Goal: Task Accomplishment & Management: Manage account settings

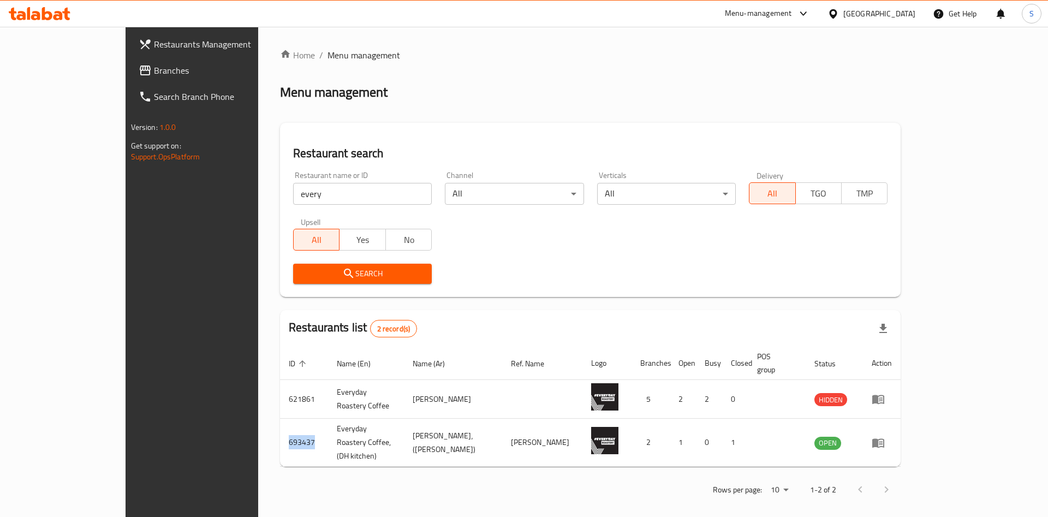
click at [386, 193] on input "every" at bounding box center [362, 194] width 139 height 22
click at [338, 191] on input "search" at bounding box center [362, 194] width 139 height 22
type input "s"
click button "Search" at bounding box center [362, 274] width 139 height 20
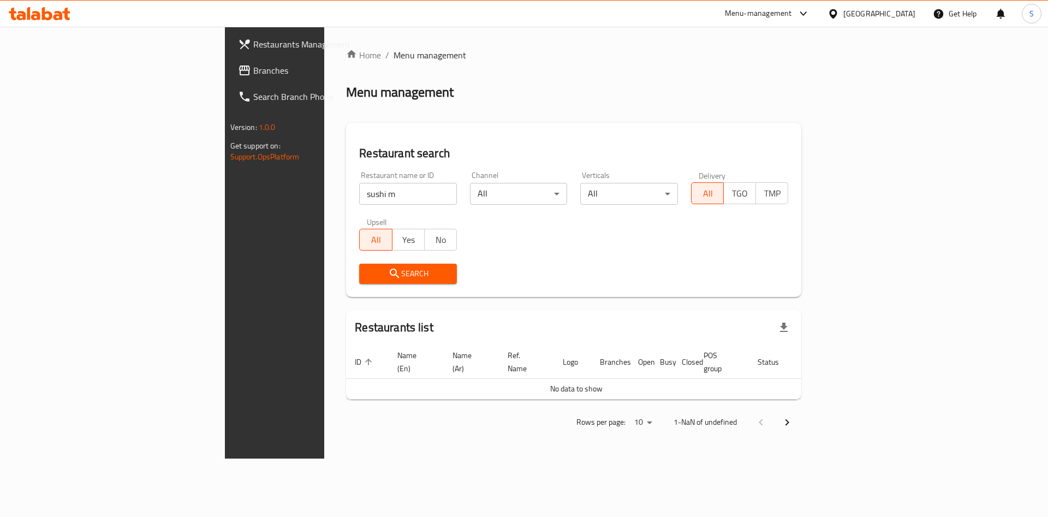
click at [359, 198] on input "sushi m" at bounding box center [408, 194] width 98 height 22
type input "s"
click button "Search" at bounding box center [408, 274] width 98 height 20
type input "[PERSON_NAME]"
click button "Search" at bounding box center [408, 274] width 98 height 20
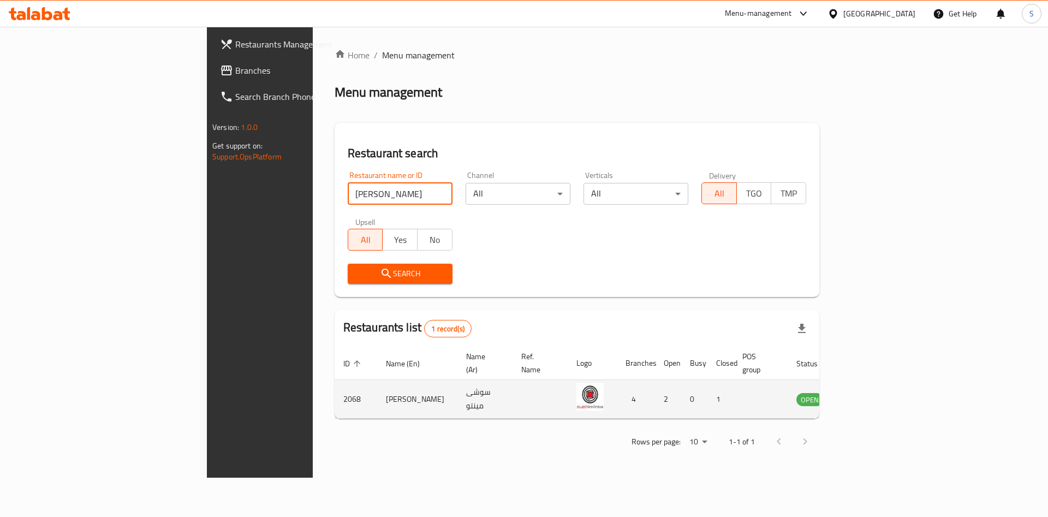
click at [874, 392] on link "enhanced table" at bounding box center [864, 398] width 20 height 13
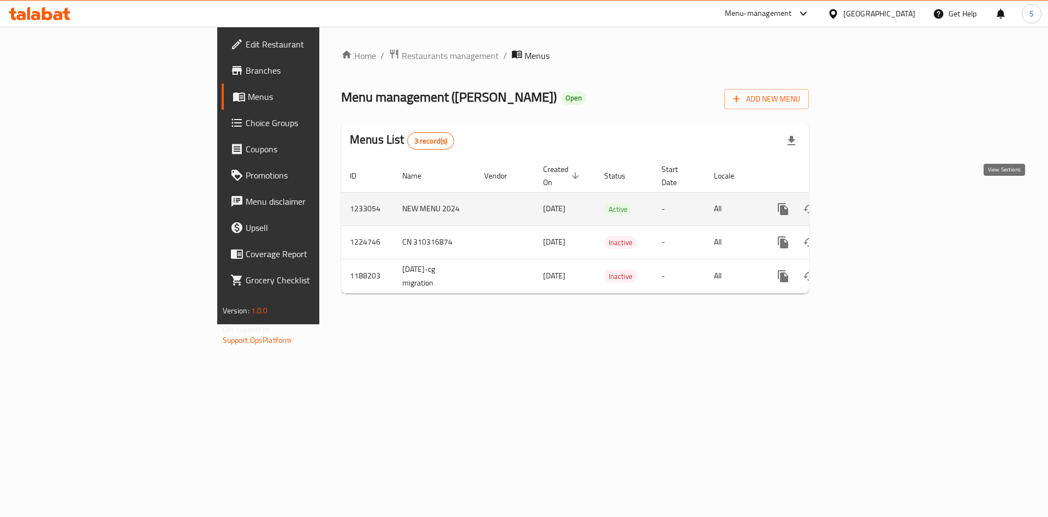
click at [868, 203] on icon "enhanced table" at bounding box center [861, 209] width 13 height 13
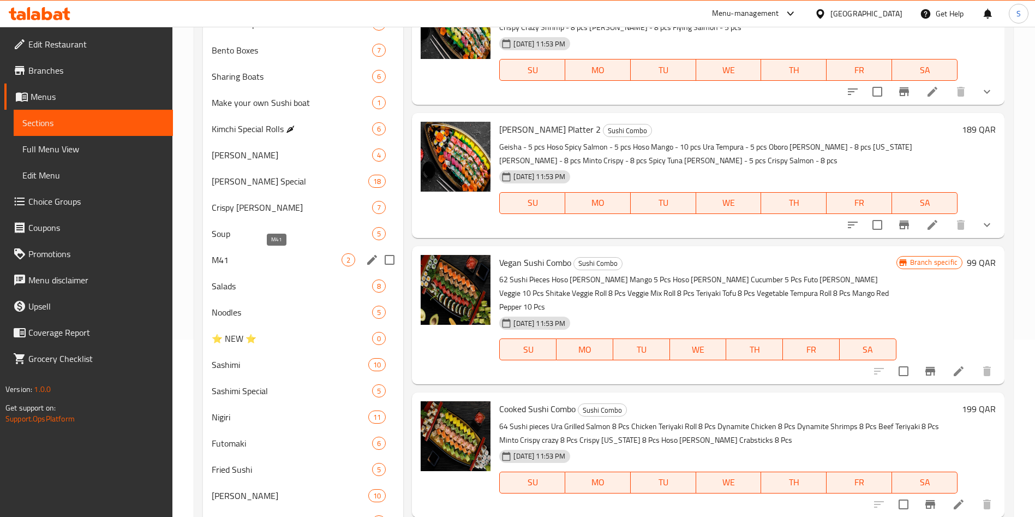
scroll to position [164, 0]
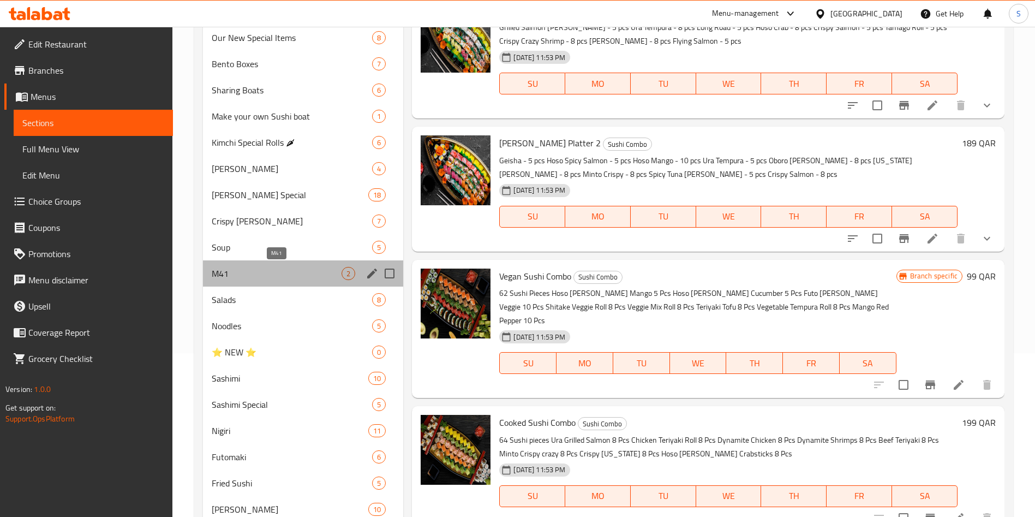
click at [225, 271] on span "M41" at bounding box center [277, 273] width 130 height 13
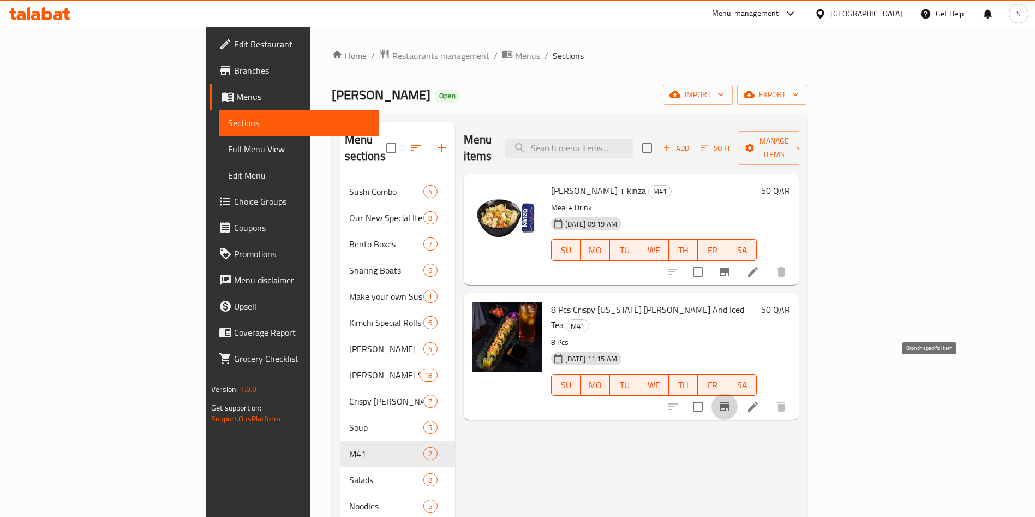
click at [730, 402] on icon "Branch-specific-item" at bounding box center [725, 406] width 10 height 9
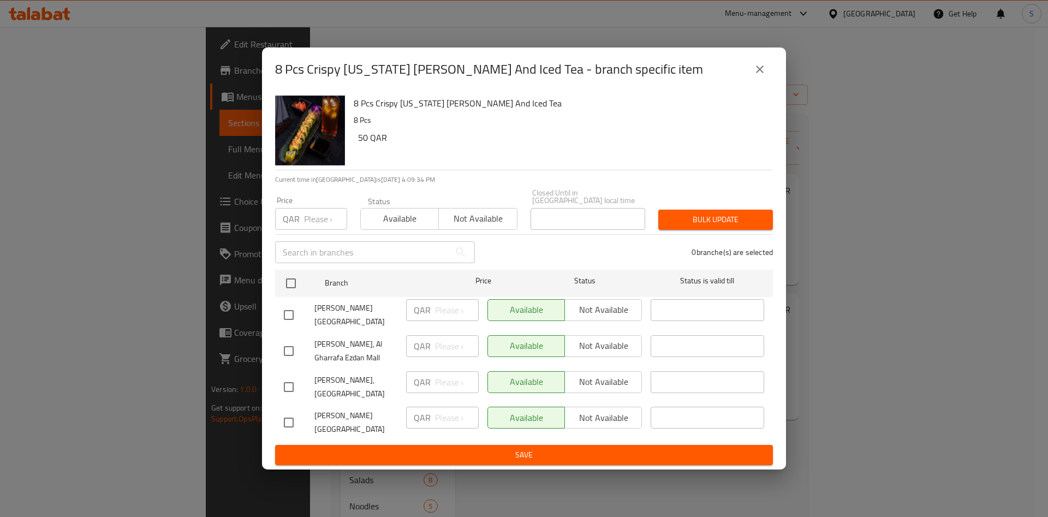
click at [755, 76] on icon "close" at bounding box center [759, 69] width 13 height 13
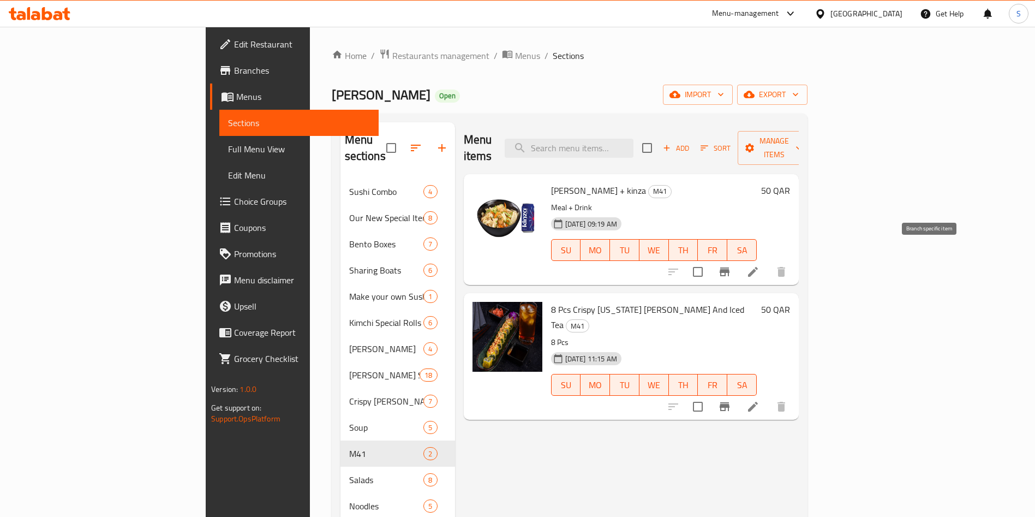
click at [730, 267] on icon "Branch-specific-item" at bounding box center [725, 271] width 10 height 9
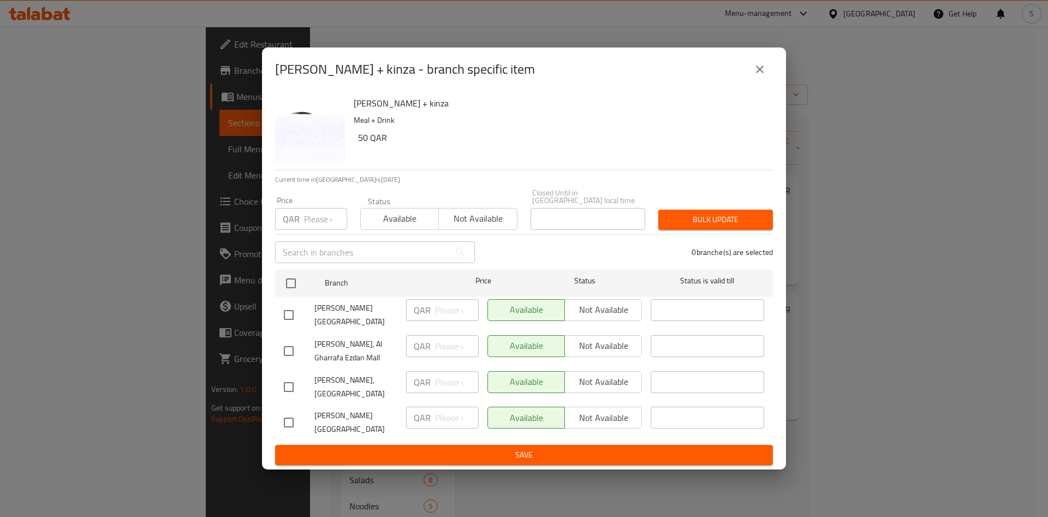
click at [758, 76] on icon "close" at bounding box center [759, 69] width 13 height 13
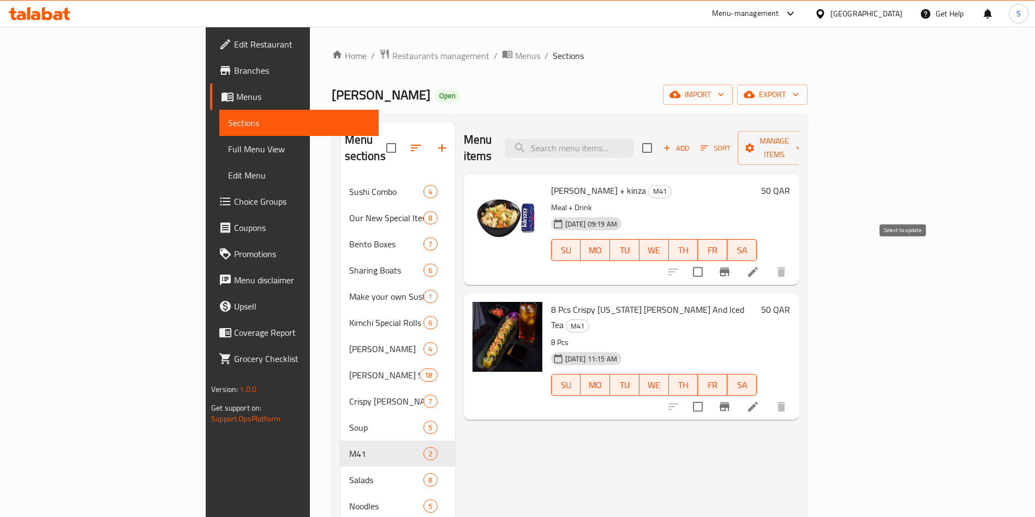
click at [710, 260] on input "checkbox" at bounding box center [698, 271] width 23 height 23
click at [811, 148] on button "Manage items" at bounding box center [774, 148] width 73 height 34
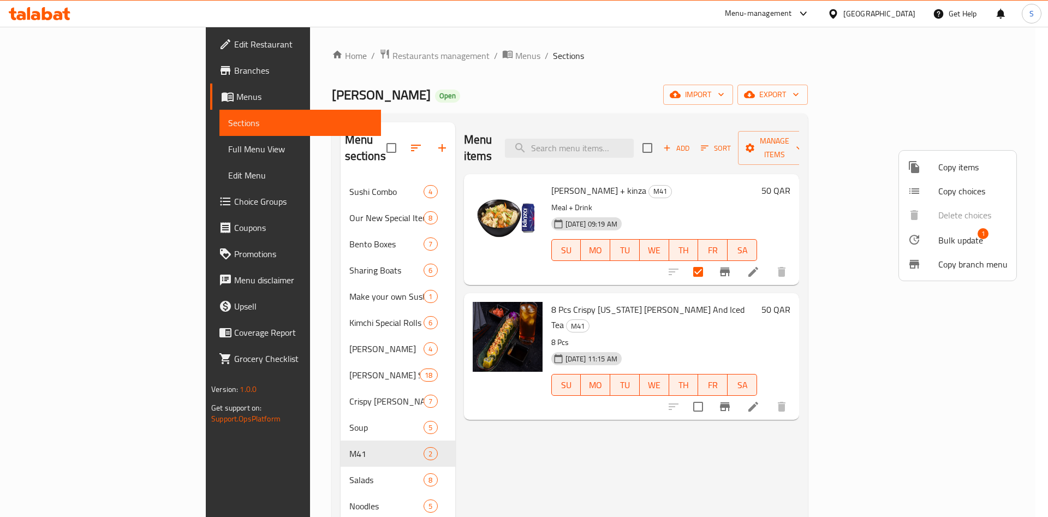
click at [946, 245] on span "Bulk update" at bounding box center [960, 240] width 45 height 13
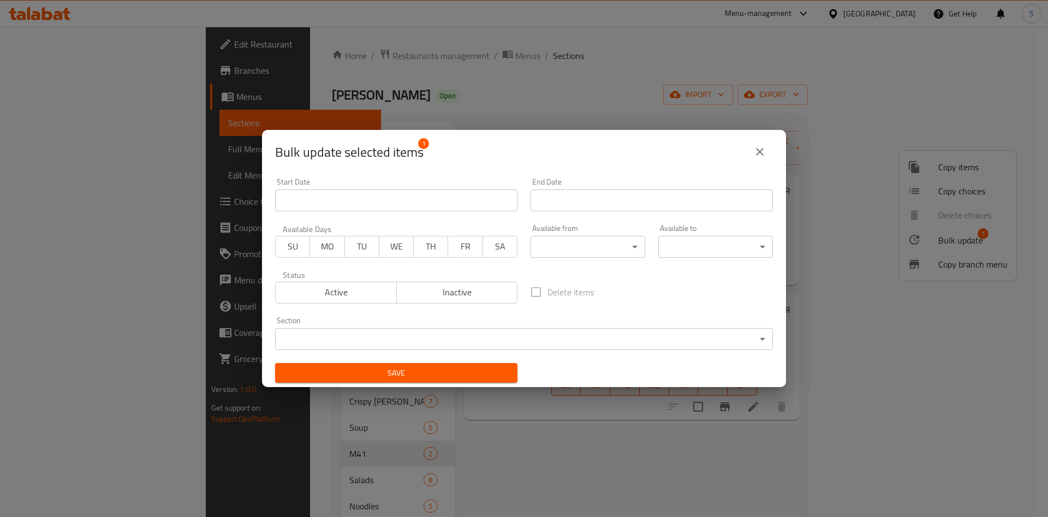
click at [473, 294] on span "Inactive" at bounding box center [457, 292] width 112 height 16
click at [391, 378] on span "Save" at bounding box center [396, 373] width 225 height 14
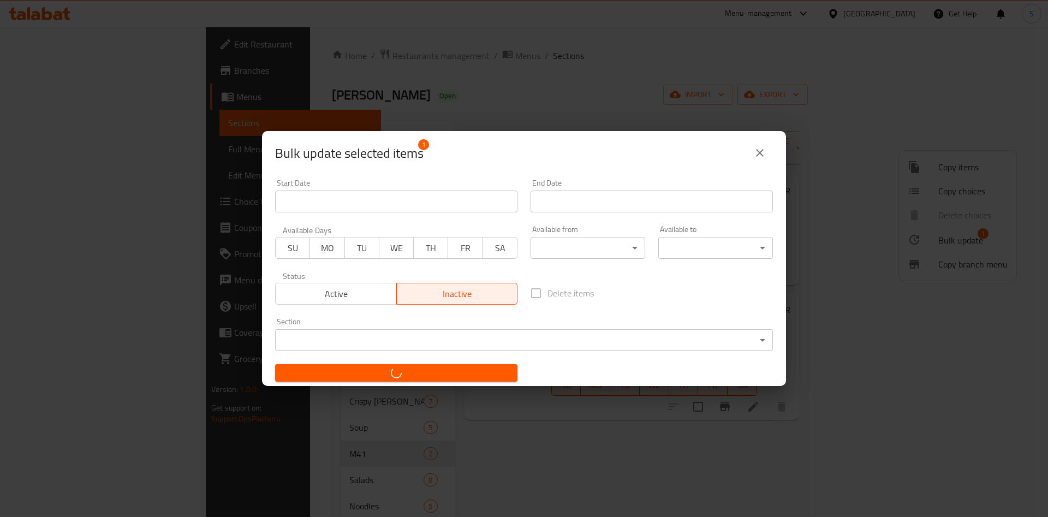
checkbox input "false"
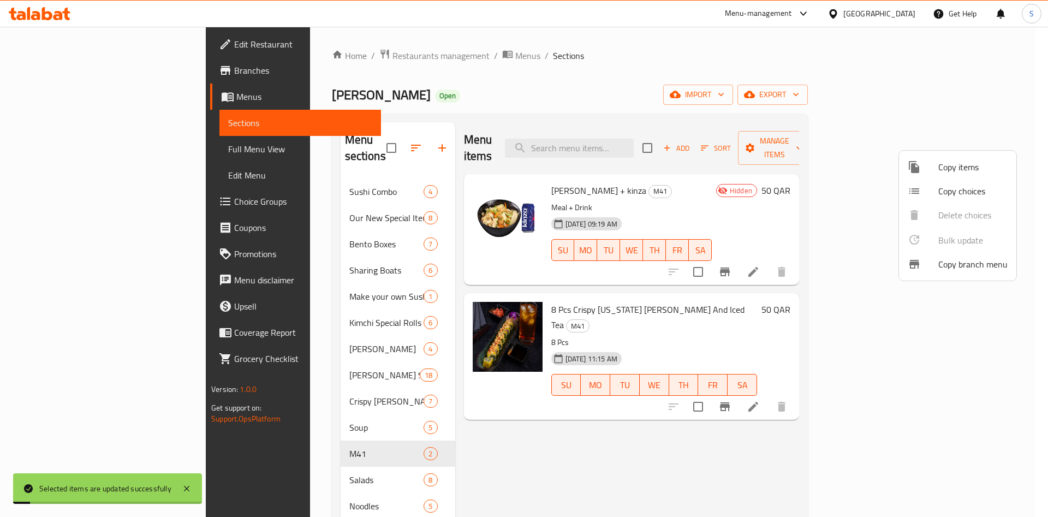
click at [638, 67] on div at bounding box center [524, 258] width 1048 height 517
